Goal: Transaction & Acquisition: Subscribe to service/newsletter

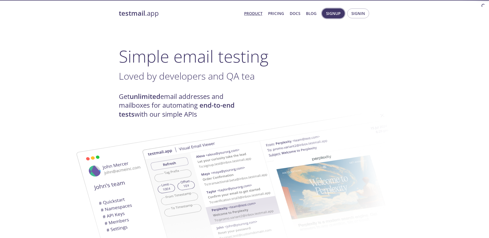
click at [333, 11] on span "Signup" at bounding box center [333, 13] width 14 height 7
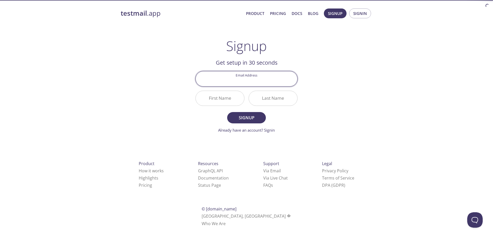
click at [252, 84] on input "Email Address" at bounding box center [247, 78] width 102 height 15
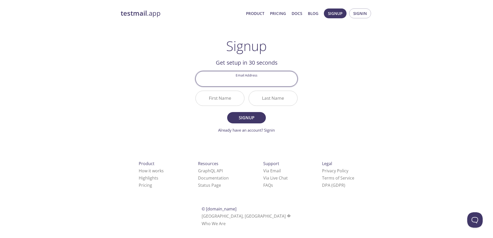
type input "[EMAIL_ADDRESS][DOMAIN_NAME]"
click at [340, 110] on div "testmail .app Product Pricing Docs Blog Signup Signin Signup Get setup in 30 se…" at bounding box center [246, 123] width 264 height 237
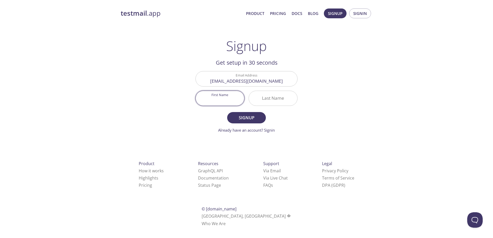
click at [211, 101] on input "First Name" at bounding box center [220, 98] width 48 height 15
type input "Zerah"
type input "Culvera"
click at [250, 116] on span "Signup" at bounding box center [246, 117] width 27 height 7
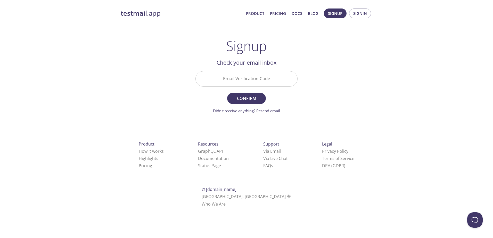
click at [246, 77] on input "Email Verification Code" at bounding box center [247, 78] width 102 height 15
paste input "LBW1EQN"
type input "LBW1EQN"
click at [344, 91] on div "testmail .app Product Pricing Docs Blog Signup Signin Signup Get setup in 30 se…" at bounding box center [246, 113] width 264 height 217
click at [256, 98] on span "Confirm" at bounding box center [246, 98] width 27 height 7
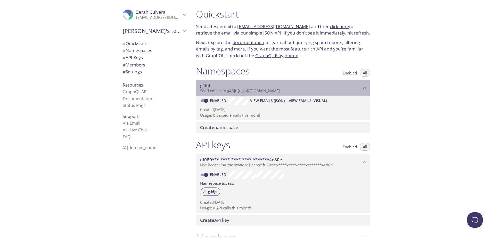
drag, startPoint x: 286, startPoint y: 91, endPoint x: 258, endPoint y: 91, distance: 27.3
click at [258, 91] on p "Send emails to g46jt . {tag} @[DOMAIN_NAME]" at bounding box center [280, 90] width 161 height 5
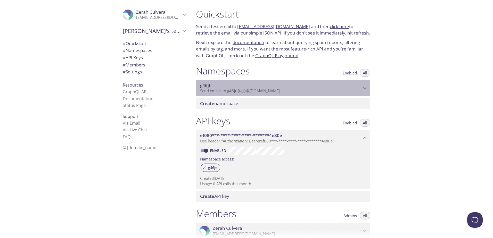
click at [257, 92] on span "Send emails to g46jt . {tag} @[DOMAIN_NAME]" at bounding box center [240, 90] width 80 height 5
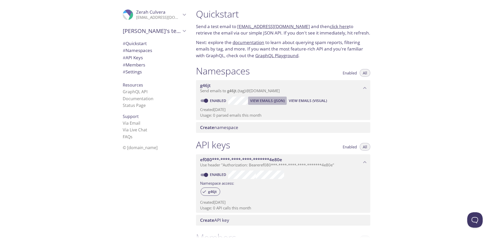
click at [272, 101] on span "View Emails (JSON)" at bounding box center [267, 101] width 35 height 6
click at [423, 203] on div "Quickstart Send a test email to [EMAIL_ADDRESS][DOMAIN_NAME] and then click her…" at bounding box center [342, 119] width 301 height 238
